Goal: Task Accomplishment & Management: Manage account settings

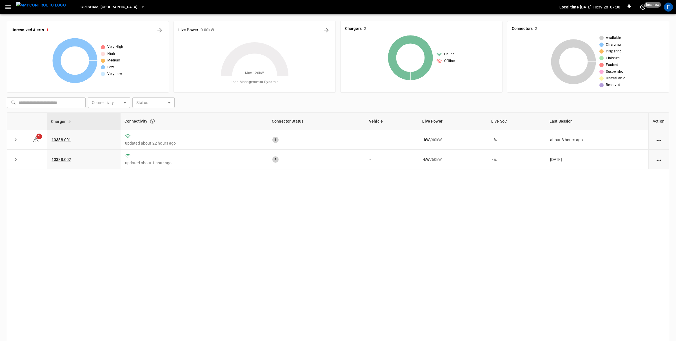
click at [12, 8] on button "button" at bounding box center [8, 7] width 12 height 10
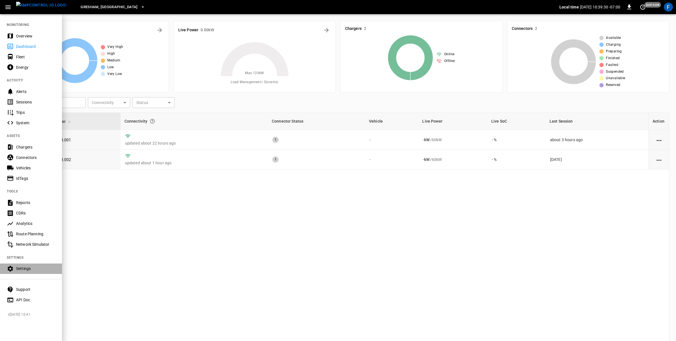
click at [30, 271] on div "Settings" at bounding box center [31, 268] width 62 height 10
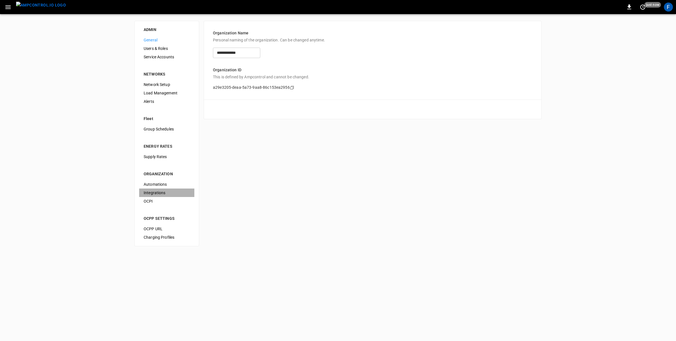
click at [154, 191] on span "Integrations" at bounding box center [167, 193] width 46 height 6
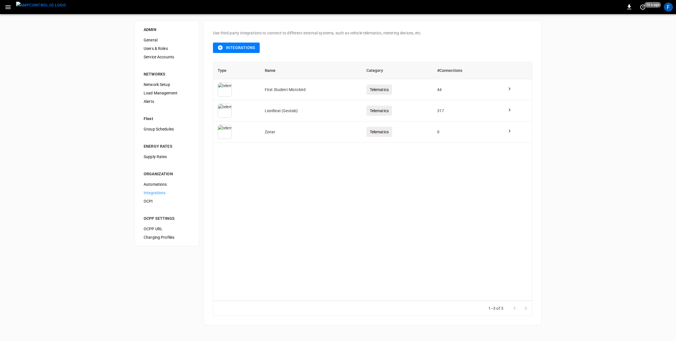
click at [38, 13] on button "menu" at bounding box center [41, 7] width 54 height 14
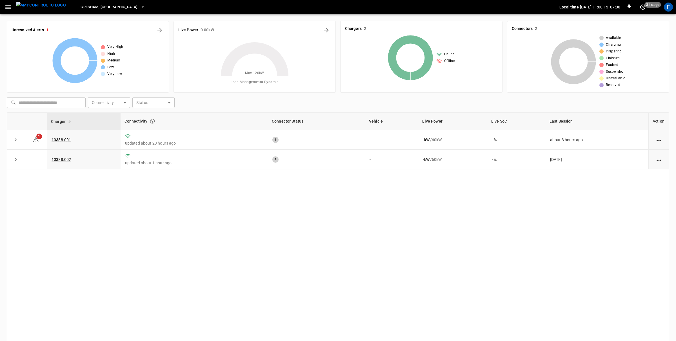
click at [450, 4] on div "F" at bounding box center [668, 7] width 11 height 11
click at [450, 7] on div "F" at bounding box center [668, 7] width 9 height 9
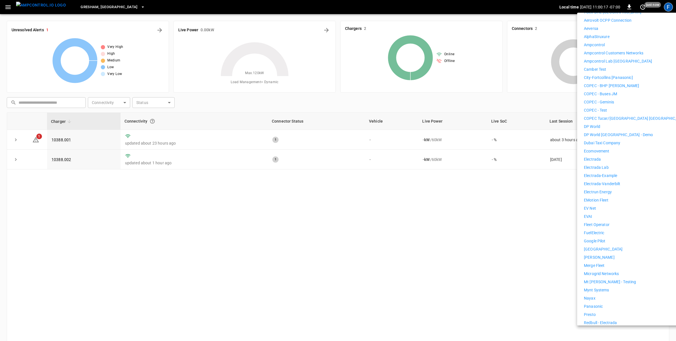
scroll to position [146, 0]
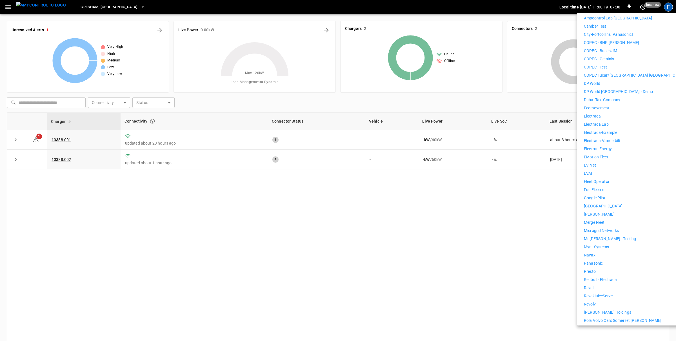
click at [450, 301] on li "Revolv" at bounding box center [636, 304] width 104 height 6
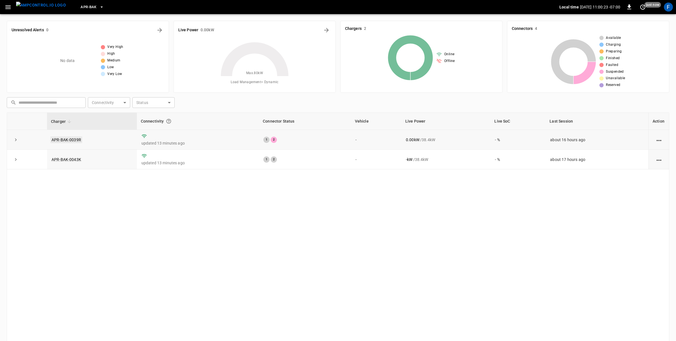
click at [71, 139] on link "APR-BAK-0039R" at bounding box center [66, 139] width 32 height 7
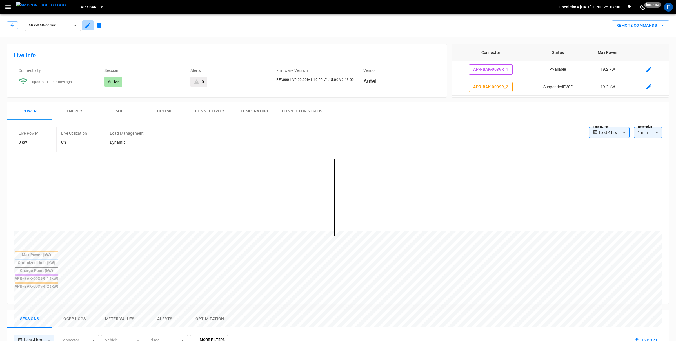
click at [86, 26] on icon "button" at bounding box center [88, 25] width 7 height 7
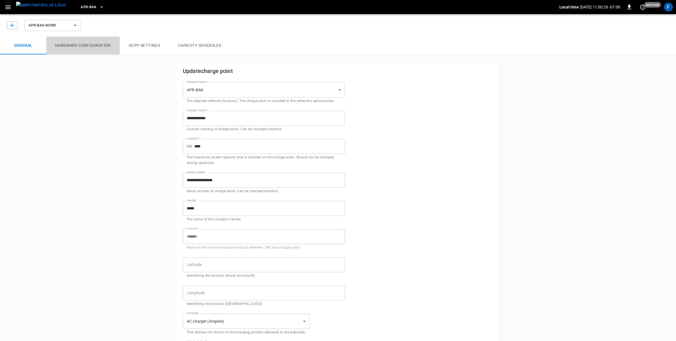
click at [95, 42] on button "Hardware configuration" at bounding box center [83, 46] width 74 height 18
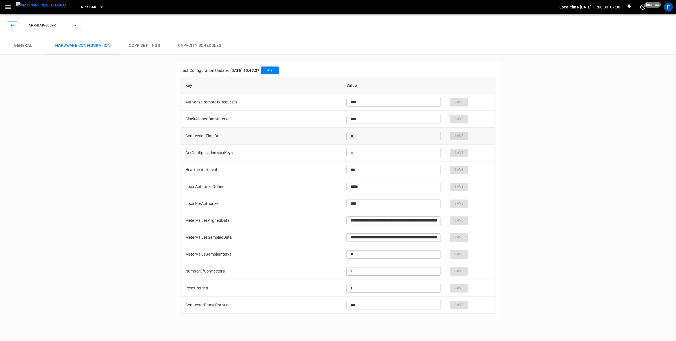
click at [238, 131] on td "ConnectionTimeOut" at bounding box center [261, 136] width 161 height 17
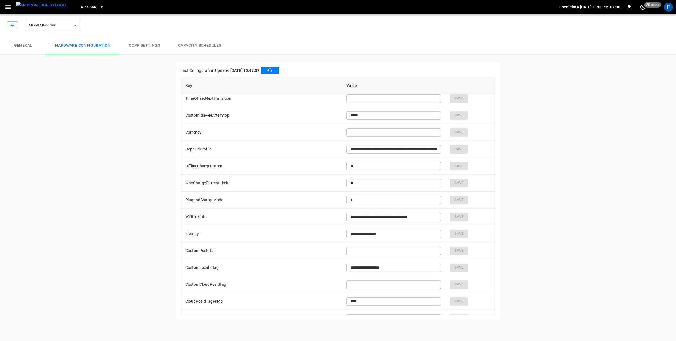
scroll to position [627, 0]
click at [193, 202] on td "PlugandChargeMode" at bounding box center [261, 202] width 161 height 17
click at [5, 21] on div "APR-BAK-0039R" at bounding box center [44, 24] width 78 height 16
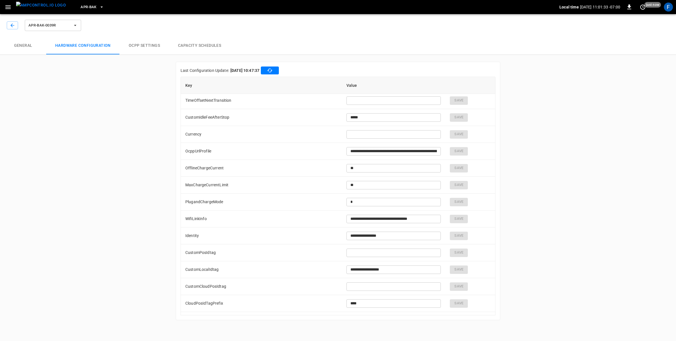
click at [22, 6] on img "menu" at bounding box center [41, 5] width 50 height 7
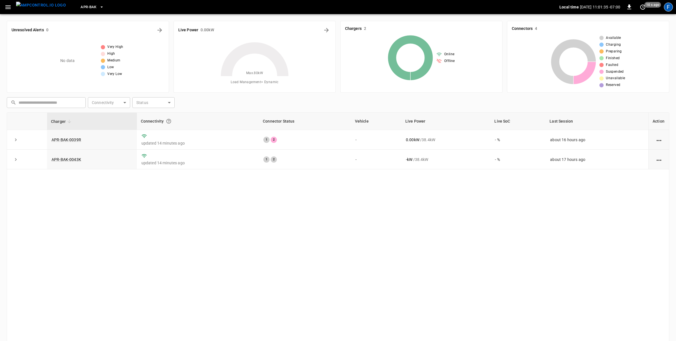
click at [668, 9] on div "F" at bounding box center [668, 7] width 9 height 9
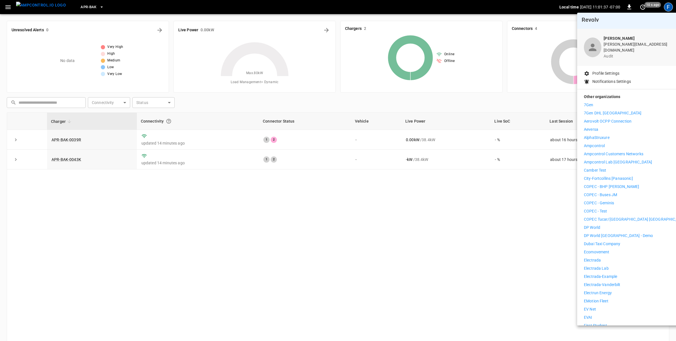
scroll to position [94, 0]
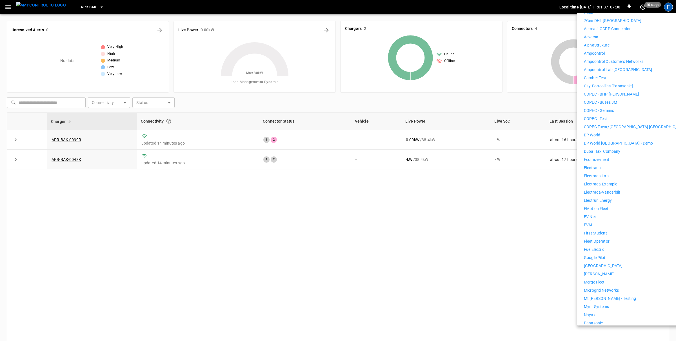
click at [589, 222] on p "EVAI" at bounding box center [588, 225] width 8 height 6
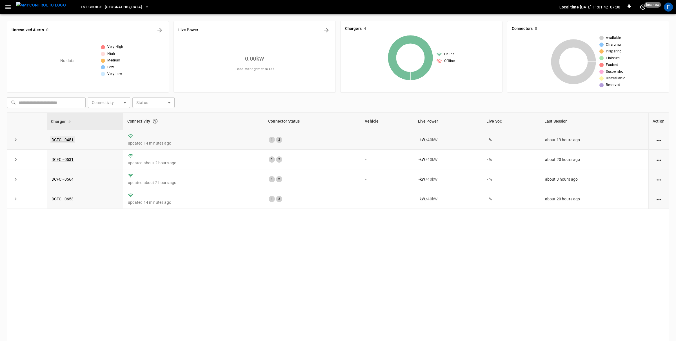
click at [57, 137] on link "DCFC - 0451" at bounding box center [62, 139] width 25 height 7
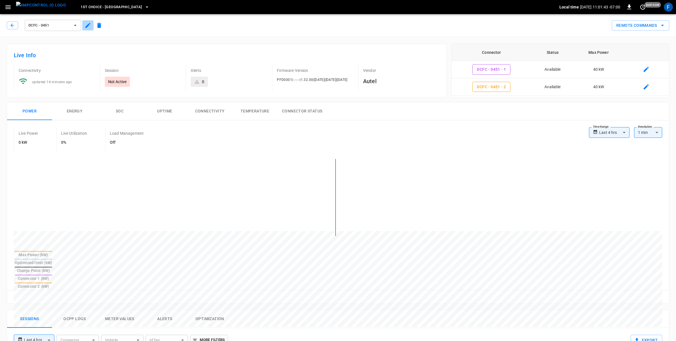
click at [89, 28] on icon "button" at bounding box center [88, 25] width 7 height 7
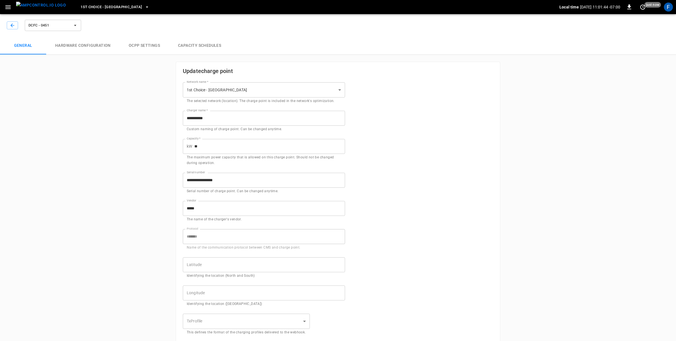
type input "**********"
click at [104, 48] on button "Hardware configuration" at bounding box center [83, 46] width 74 height 18
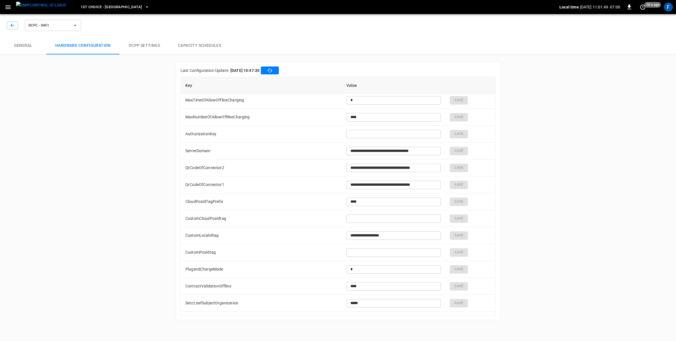
scroll to position [332, 0]
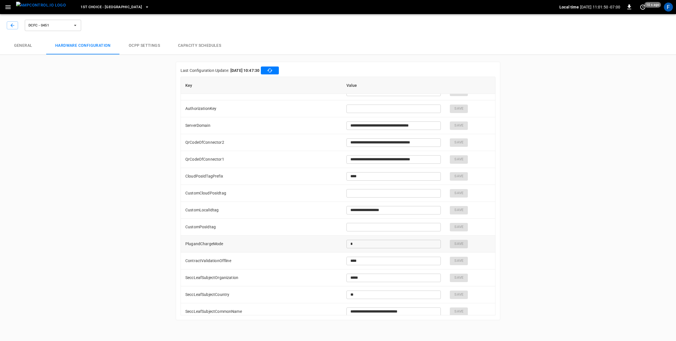
click at [209, 241] on td "PlugandChargeMode" at bounding box center [261, 243] width 161 height 17
copy td "PlugandChargeMode"
type input "**********"
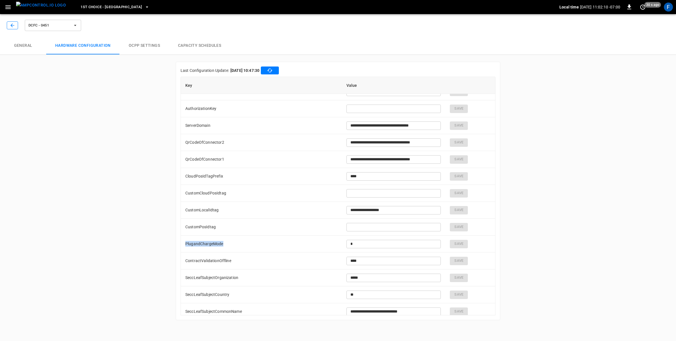
click at [14, 26] on icon "button" at bounding box center [13, 26] width 6 height 6
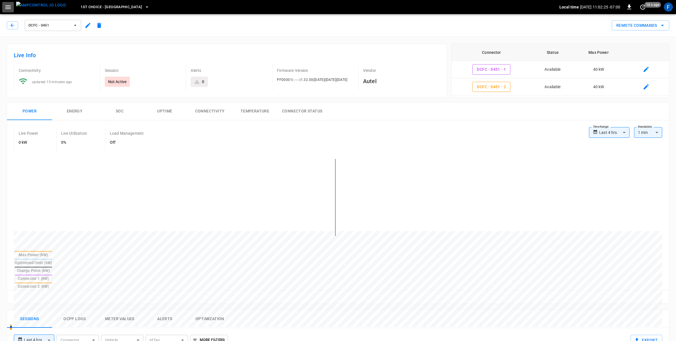
click at [6, 8] on icon "button" at bounding box center [8, 7] width 7 height 7
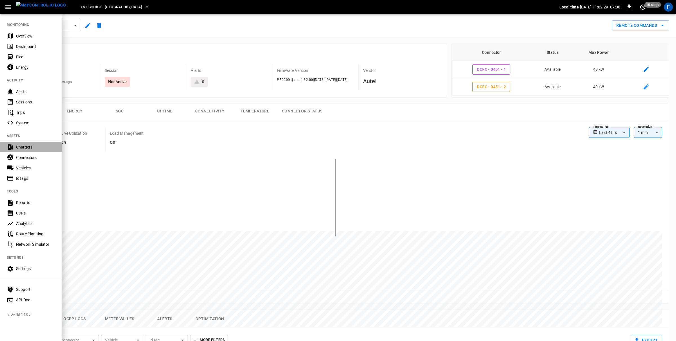
click at [28, 146] on div "Chargers" at bounding box center [35, 147] width 39 height 6
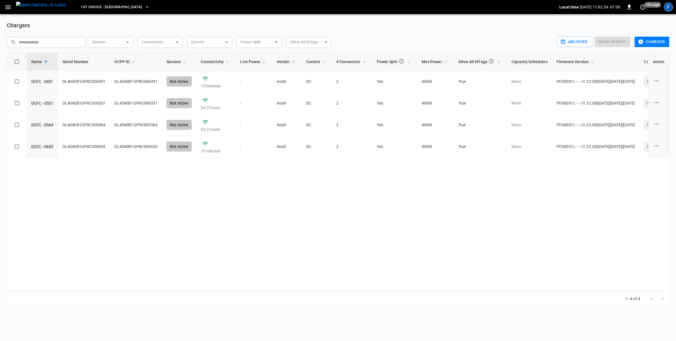
click at [667, 9] on div "F" at bounding box center [668, 7] width 9 height 9
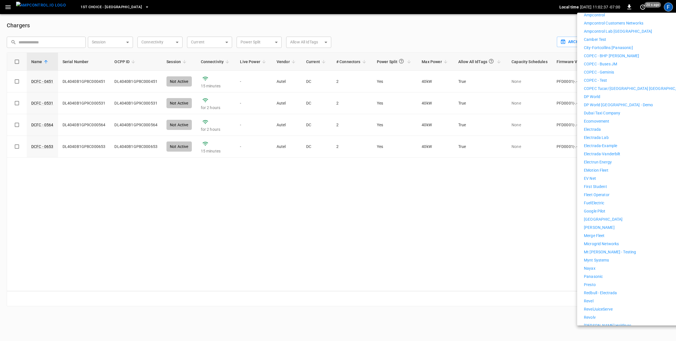
scroll to position [141, 0]
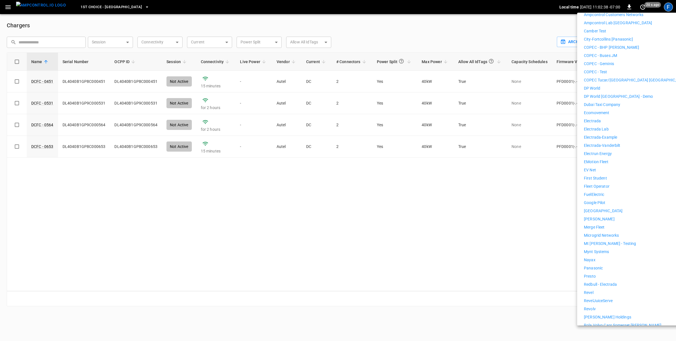
click at [595, 306] on p "Revolv" at bounding box center [590, 309] width 12 height 6
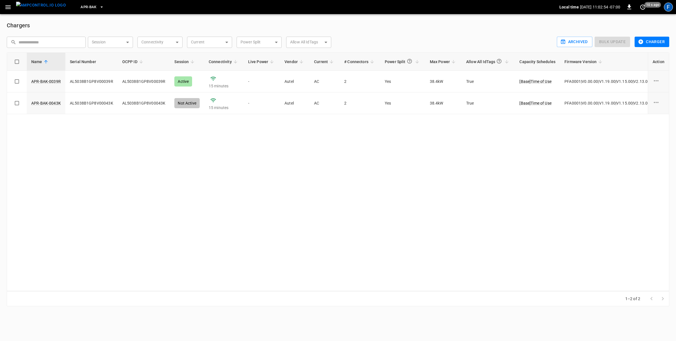
click at [670, 8] on div "F" at bounding box center [668, 7] width 9 height 9
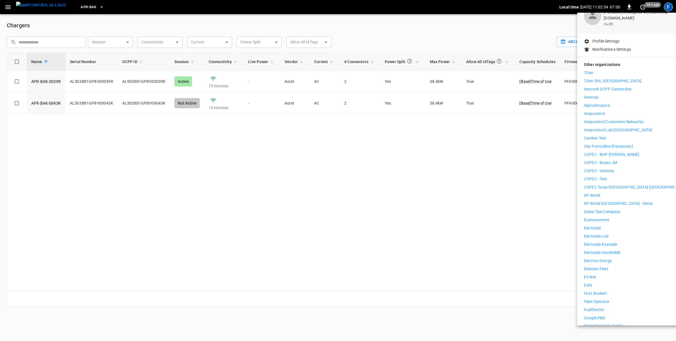
scroll to position [80, 0]
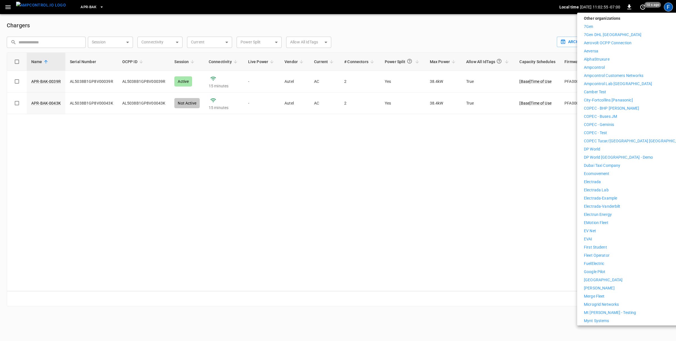
click at [593, 236] on li "EVAI" at bounding box center [636, 239] width 104 height 6
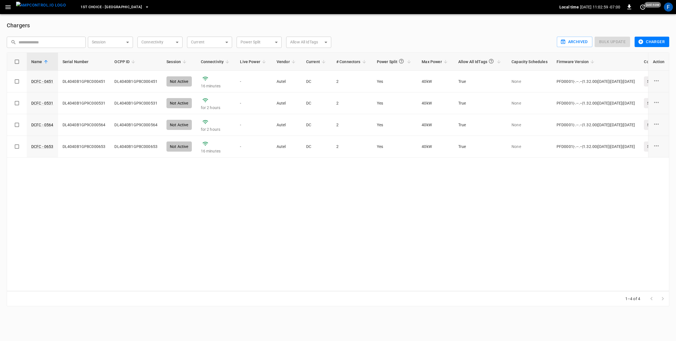
click at [106, 9] on span "1st Choice - [GEOGRAPHIC_DATA]" at bounding box center [111, 7] width 61 height 6
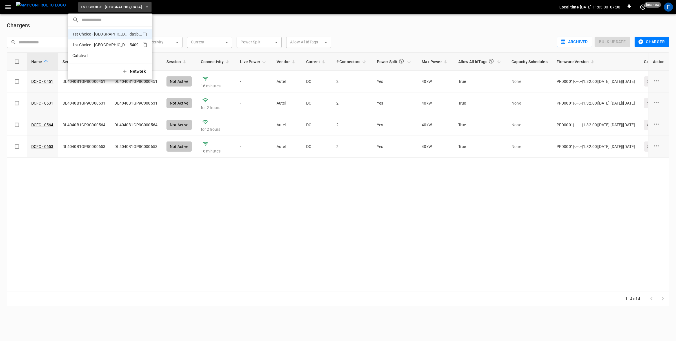
click at [103, 44] on p "1st Choice - [GEOGRAPHIC_DATA][PERSON_NAME]" at bounding box center [99, 45] width 55 height 6
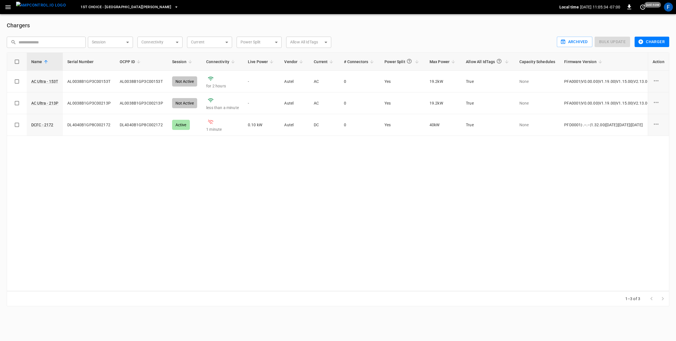
click at [43, 8] on img "menu" at bounding box center [41, 5] width 50 height 7
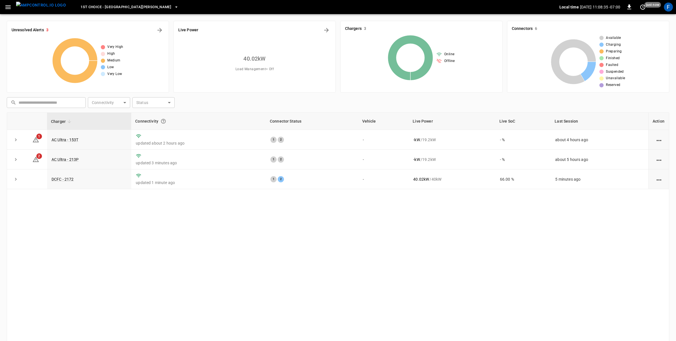
click at [108, 6] on span "1st Choice - [GEOGRAPHIC_DATA][PERSON_NAME]" at bounding box center [126, 7] width 91 height 6
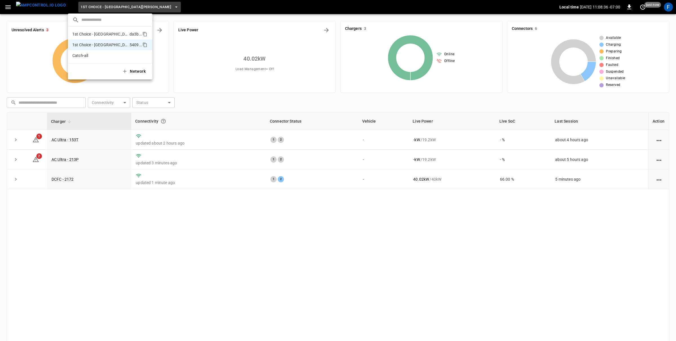
click at [116, 35] on p "1st Choice - [GEOGRAPHIC_DATA]" at bounding box center [99, 34] width 55 height 6
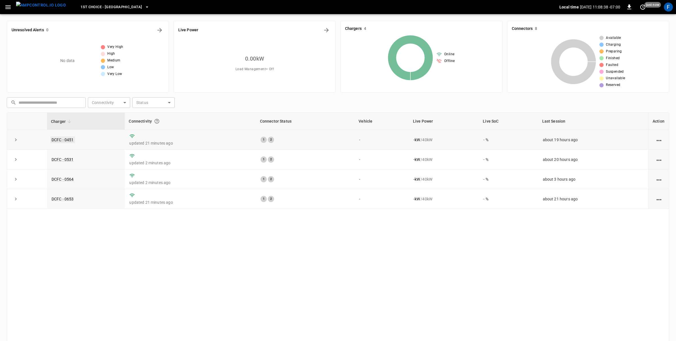
click at [68, 139] on link "DCFC - 0451" at bounding box center [62, 139] width 25 height 7
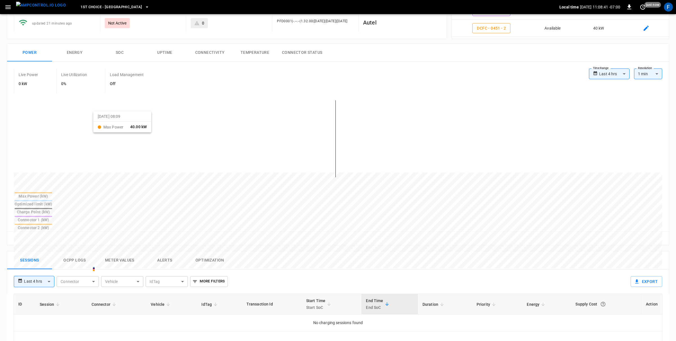
scroll to position [161, 0]
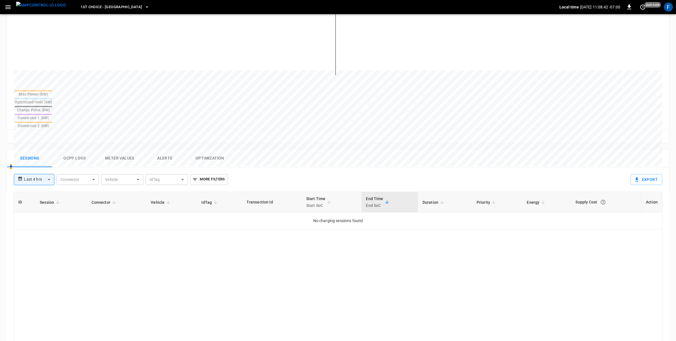
click at [74, 149] on button "Ocpp logs" at bounding box center [74, 158] width 45 height 18
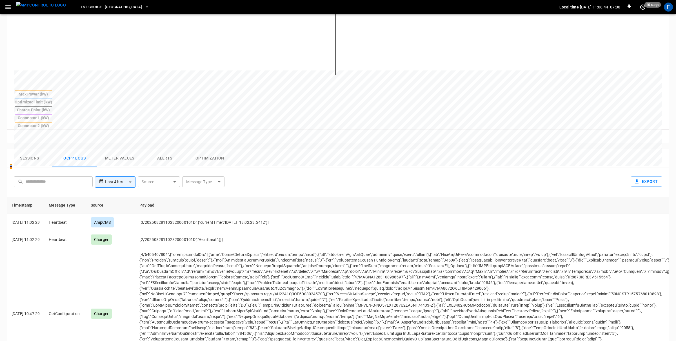
click at [41, 149] on button "Sessions" at bounding box center [29, 158] width 45 height 18
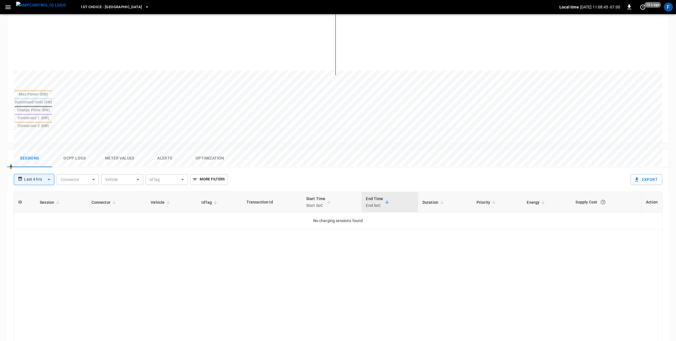
click at [55, 172] on div "Connector ​ Connector" at bounding box center [77, 178] width 46 height 13
click at [49, 154] on body "**********" at bounding box center [338, 145] width 676 height 613
click at [40, 191] on li "Last 7 days" at bounding box center [34, 193] width 41 height 9
type input "**********"
type input "***"
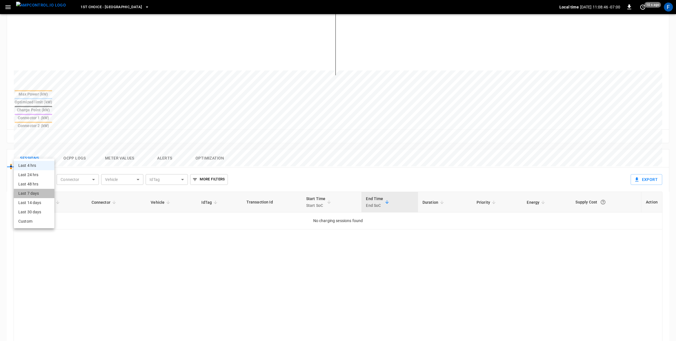
type input "**********"
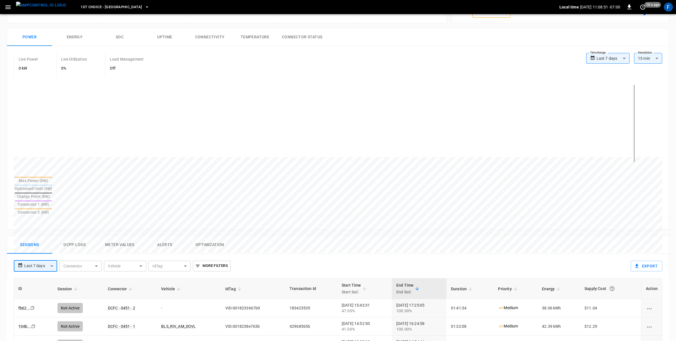
scroll to position [0, 0]
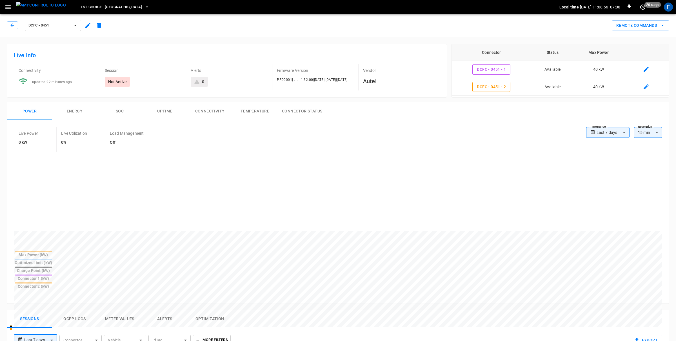
click at [87, 26] on icon "button" at bounding box center [87, 25] width 5 height 5
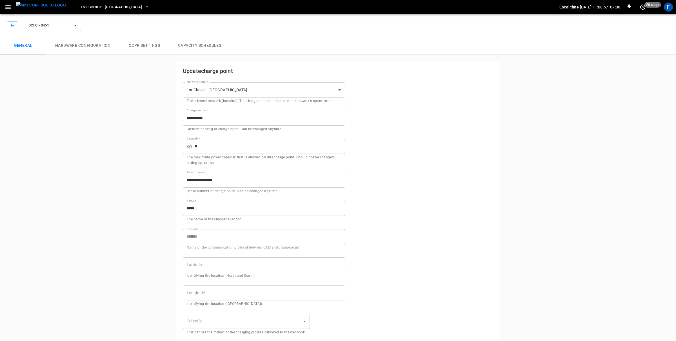
type input "**********"
click at [90, 44] on button "Hardware configuration" at bounding box center [83, 46] width 74 height 18
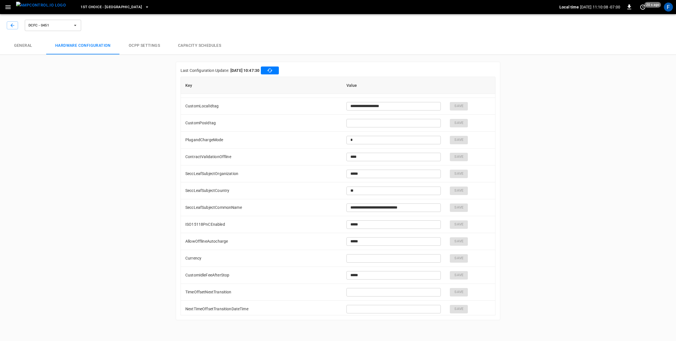
scroll to position [426, 0]
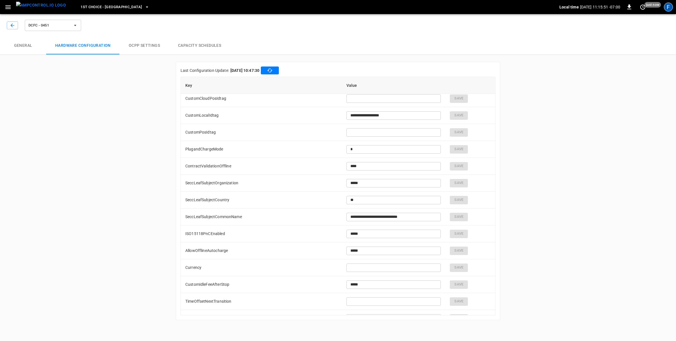
click at [665, 9] on div "F" at bounding box center [668, 7] width 9 height 9
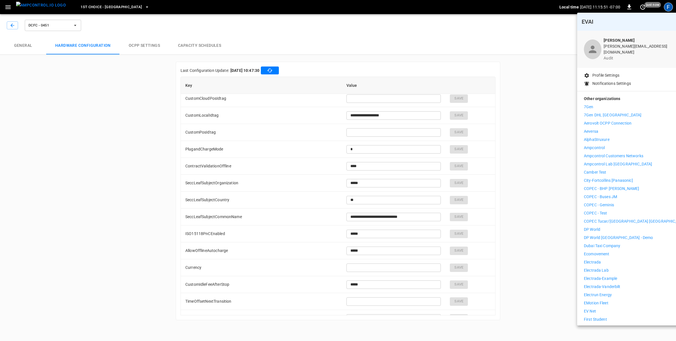
type input "**********"
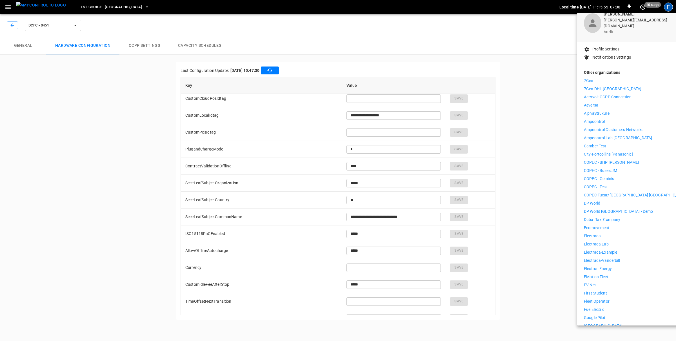
scroll to position [31, 0]
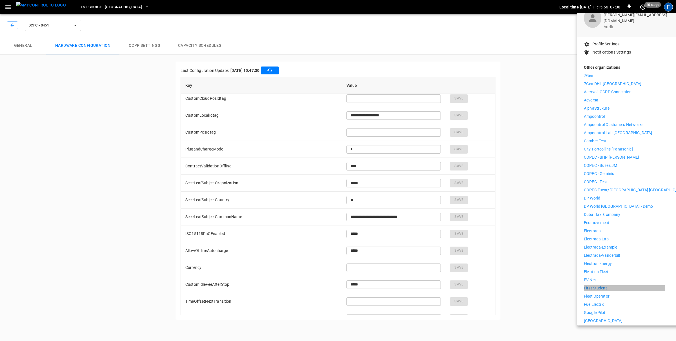
click at [596, 285] on p "First Student" at bounding box center [595, 288] width 23 height 6
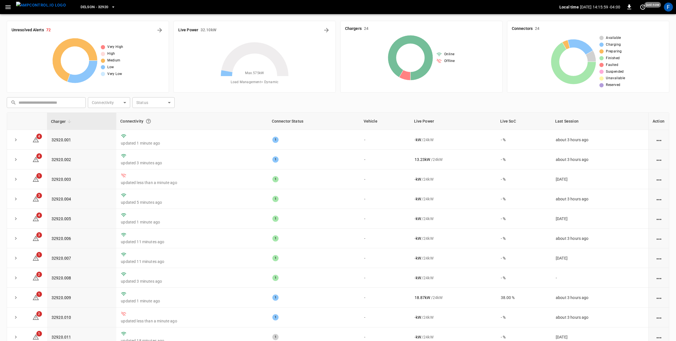
click at [9, 6] on icon "button" at bounding box center [7, 7] width 5 height 4
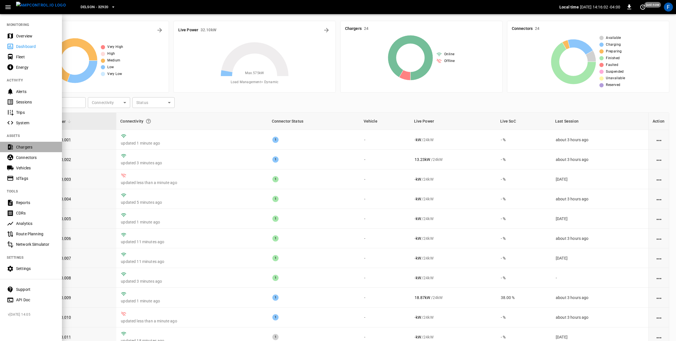
click at [25, 146] on div "Chargers" at bounding box center [35, 147] width 39 height 6
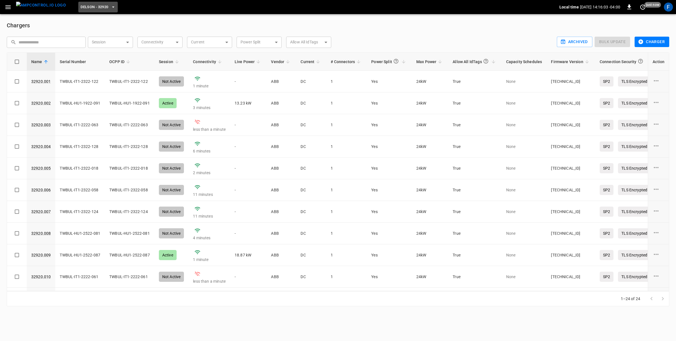
click at [92, 9] on span "Delson - 32920" at bounding box center [95, 7] width 28 height 6
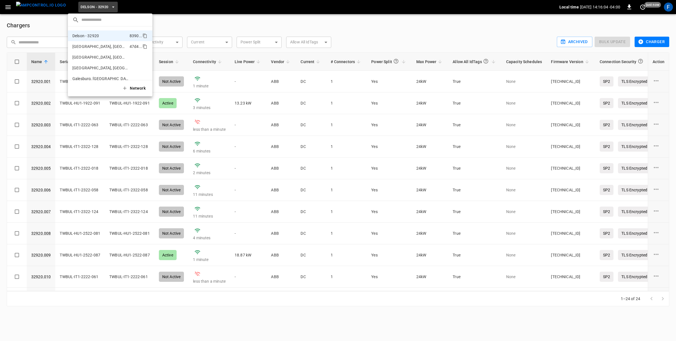
scroll to position [37, 0]
click at [99, 64] on p "Galesburg, [GEOGRAPHIC_DATA]" at bounding box center [100, 62] width 56 height 6
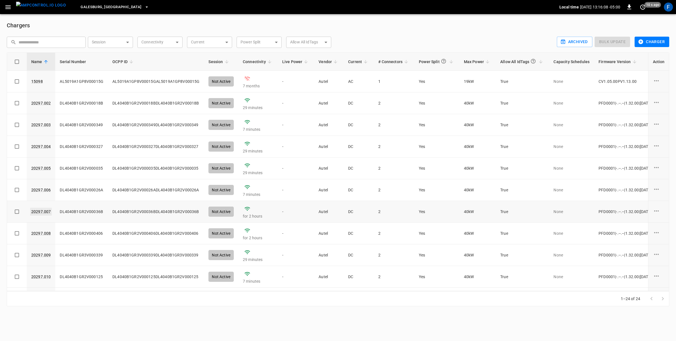
click at [42, 210] on link "20297.007" at bounding box center [41, 212] width 22 height 8
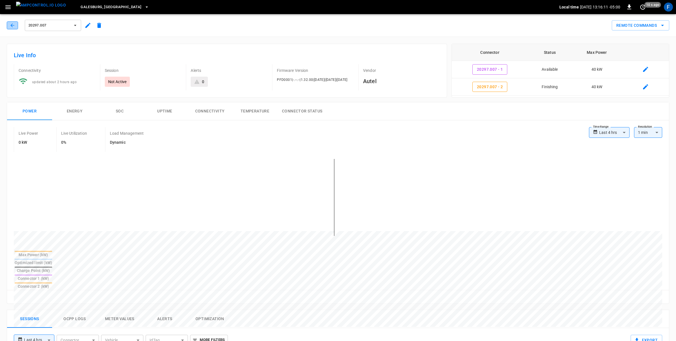
click at [9, 25] on button "button" at bounding box center [12, 25] width 11 height 8
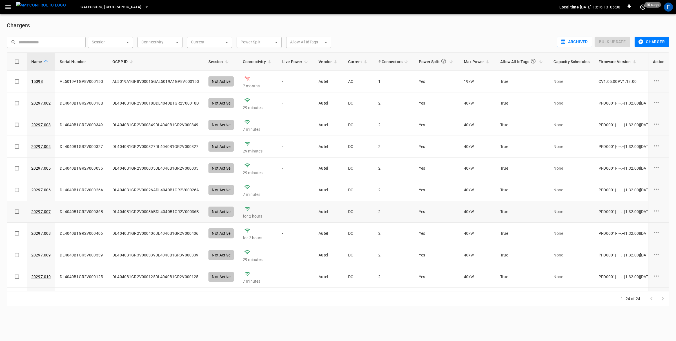
click at [87, 213] on td "DL4040B1GR2V00036B" at bounding box center [81, 212] width 53 height 22
copy td "DL4040B1GR2V00036B"
click at [42, 213] on link "20297.007" at bounding box center [41, 212] width 22 height 8
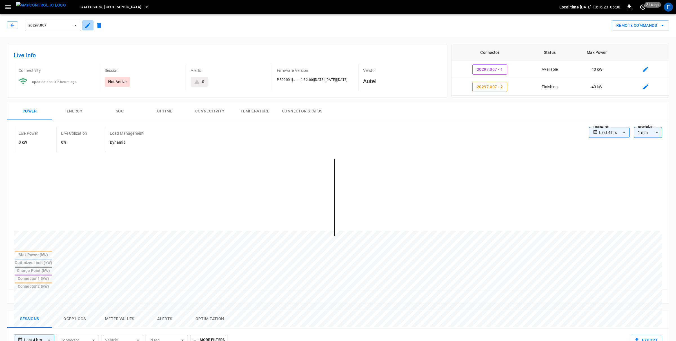
click at [87, 28] on icon "button" at bounding box center [88, 25] width 7 height 7
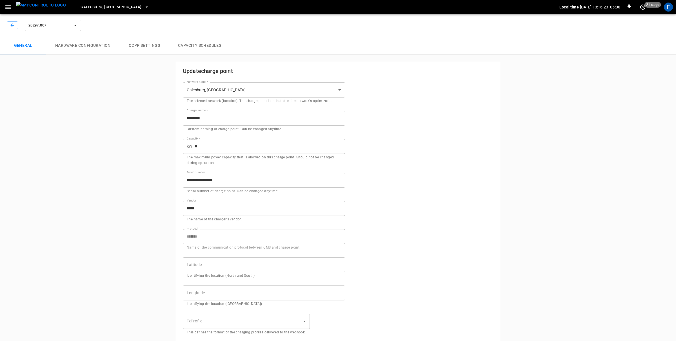
type input "**********"
click at [135, 41] on button "OCPP settings" at bounding box center [144, 46] width 49 height 18
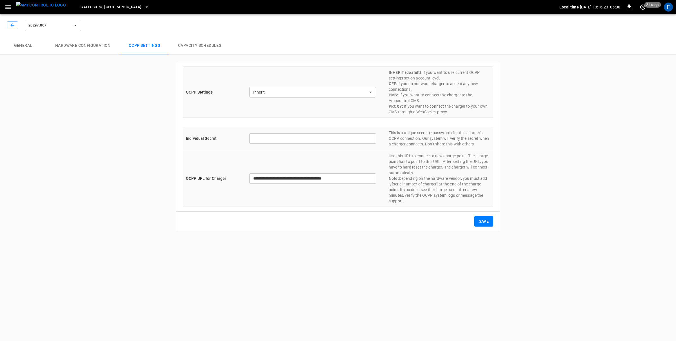
type input "*******"
type input "**********"
click at [97, 42] on button "Hardware configuration" at bounding box center [83, 46] width 74 height 18
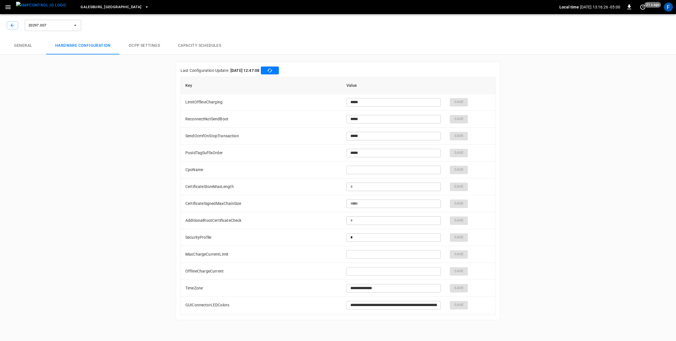
click at [273, 71] on icon "button" at bounding box center [270, 71] width 6 height 6
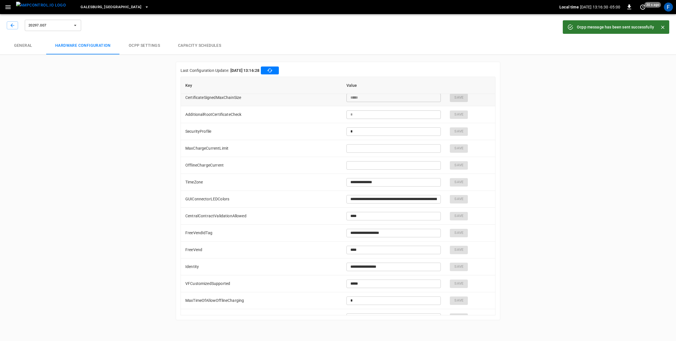
type input "**********"
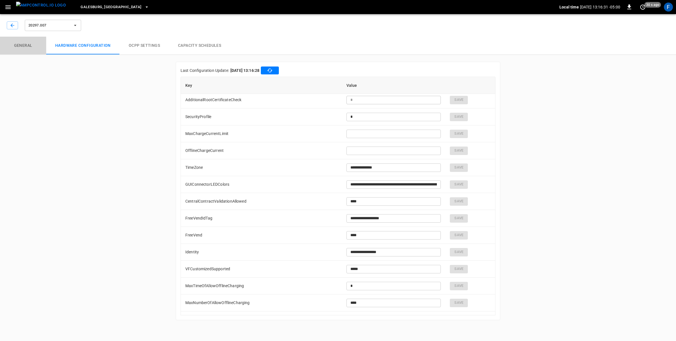
click at [28, 43] on button "General" at bounding box center [23, 46] width 46 height 18
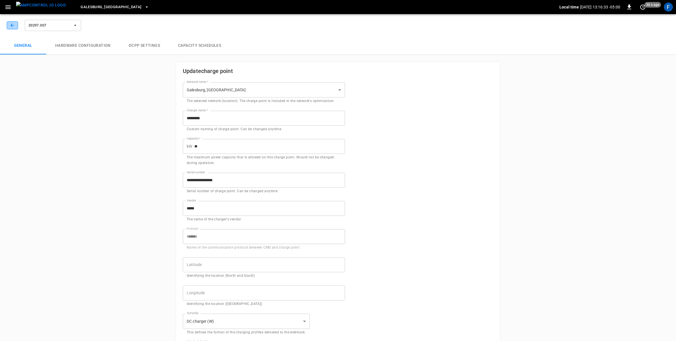
click at [14, 28] on icon "button" at bounding box center [13, 26] width 6 height 6
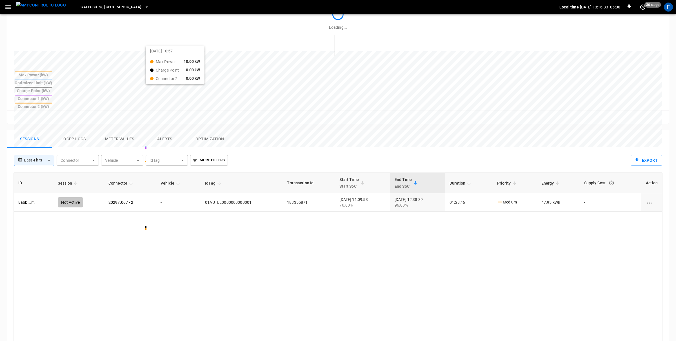
scroll to position [202, 0]
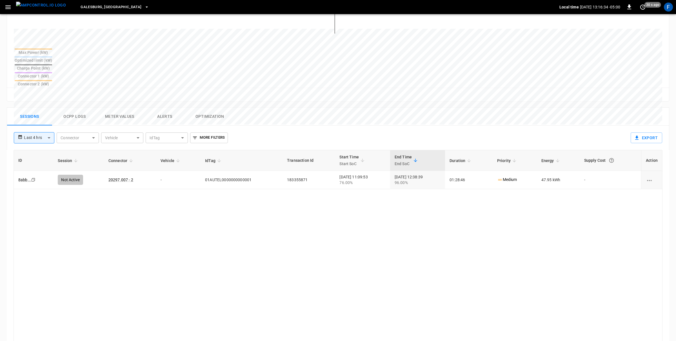
click at [72, 108] on button "Ocpp logs" at bounding box center [74, 117] width 45 height 18
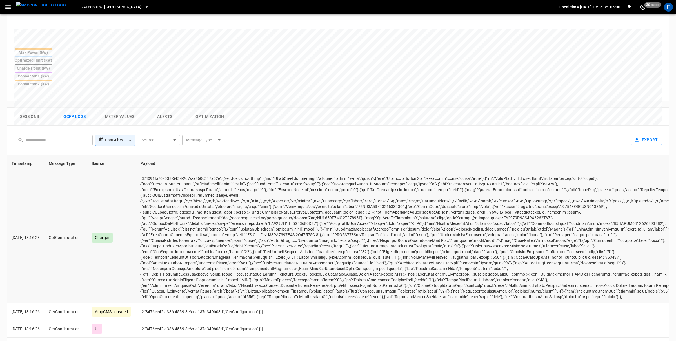
click at [177, 195] on td "opcc-messages-table" at bounding box center [412, 237] width 553 height 131
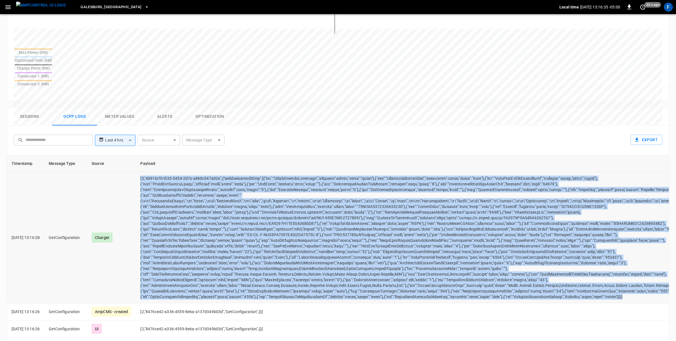
click at [177, 195] on td "opcc-messages-table" at bounding box center [412, 237] width 553 height 131
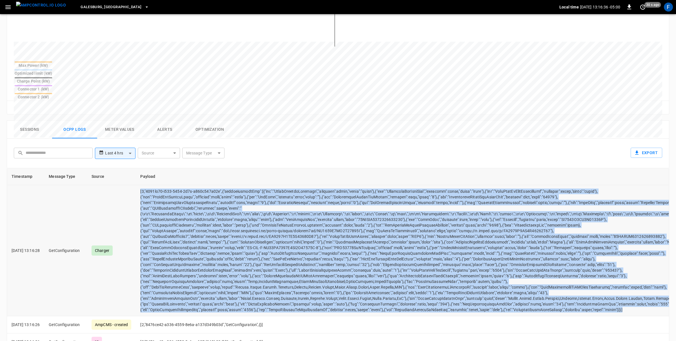
scroll to position [191, 0]
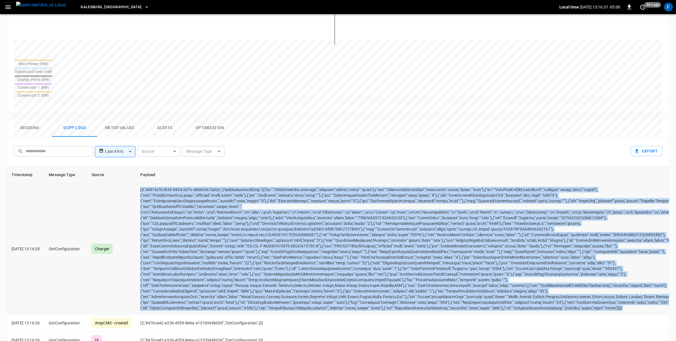
copy td "[3,"8476ce42-a336-4559-8e6a-a137d349b03d",{"configurationKey":[{"key":"LimitOff…"
click at [225, 185] on td "opcc-messages-table" at bounding box center [412, 248] width 553 height 131
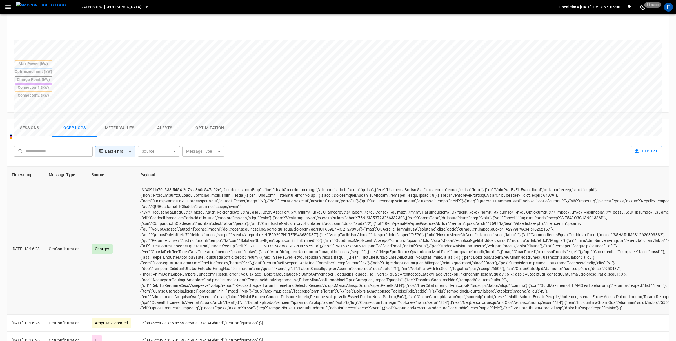
scroll to position [0, 0]
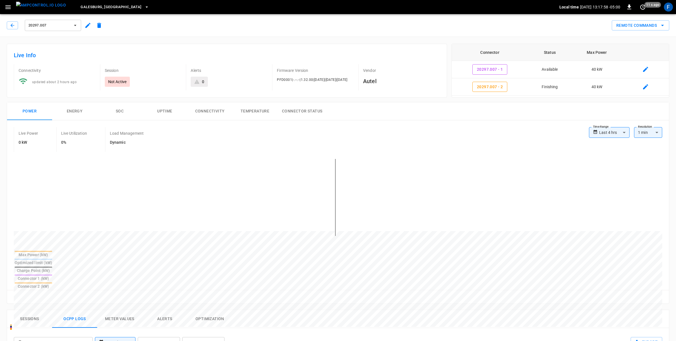
click at [51, 8] on img "menu" at bounding box center [41, 5] width 50 height 7
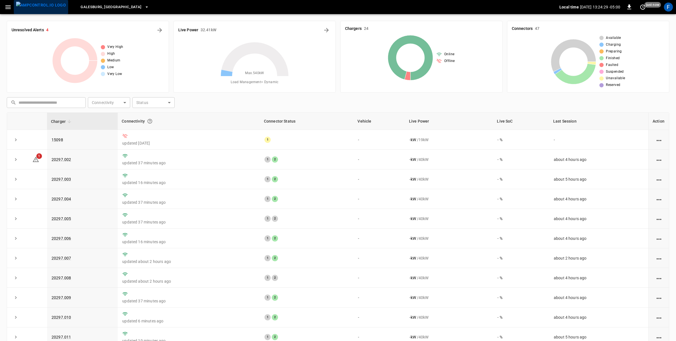
click at [46, 7] on img "menu" at bounding box center [41, 5] width 50 height 7
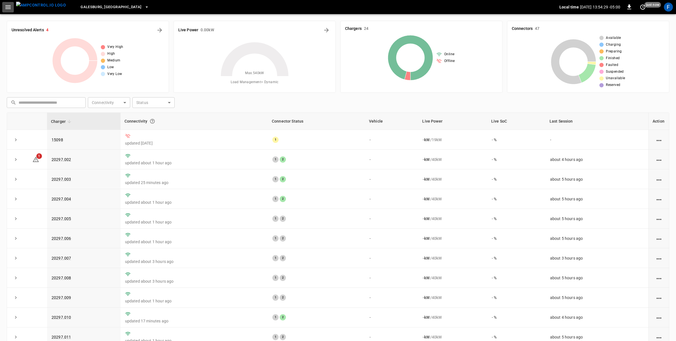
click at [10, 7] on icon "button" at bounding box center [8, 7] width 7 height 7
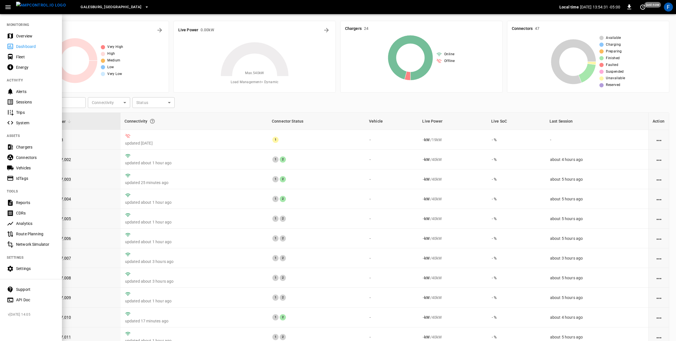
click at [29, 151] on div "Chargers" at bounding box center [31, 147] width 62 height 10
